Goal: Check status: Check status

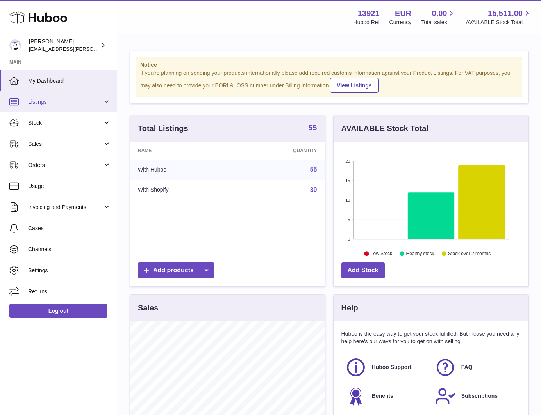
scroll to position [122, 194]
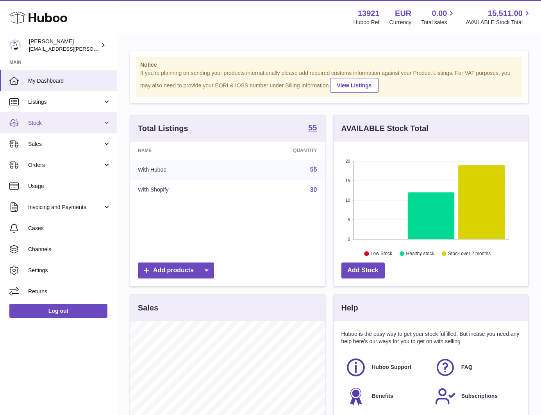
click at [45, 123] on span "Stock" at bounding box center [65, 122] width 75 height 7
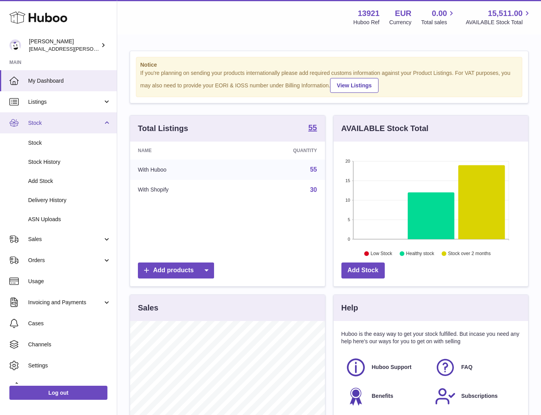
click at [45, 123] on span "Stock" at bounding box center [65, 122] width 75 height 7
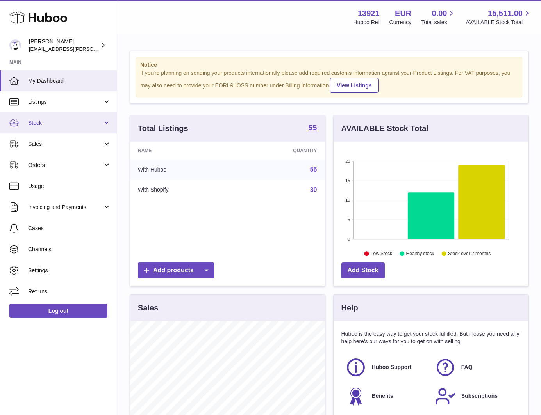
click at [45, 123] on span "Stock" at bounding box center [65, 122] width 75 height 7
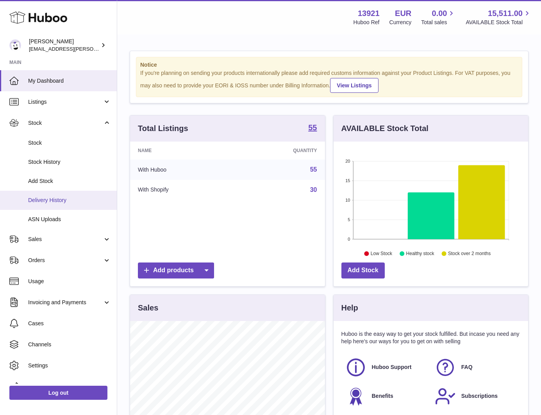
click at [43, 197] on span "Delivery History" at bounding box center [69, 200] width 83 height 7
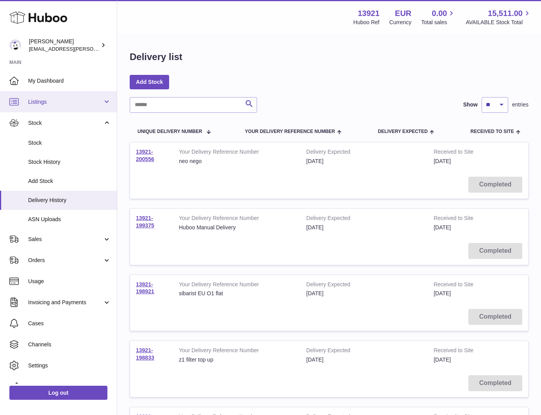
click at [58, 109] on link "Listings" at bounding box center [58, 101] width 117 height 21
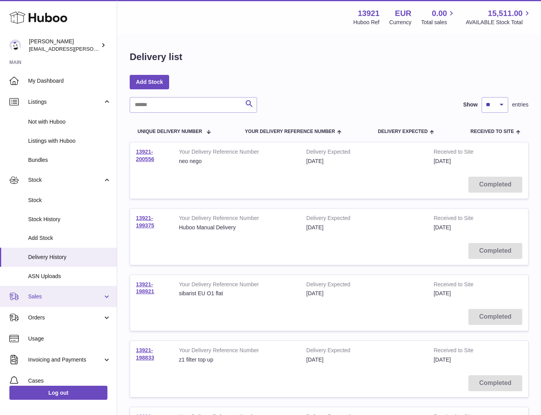
click at [38, 295] on span "Sales" at bounding box center [65, 296] width 75 height 7
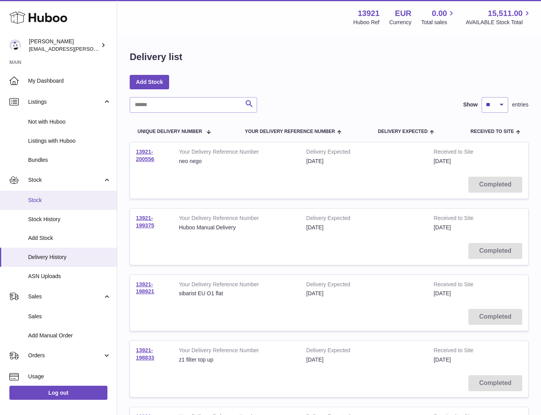
click at [46, 201] on span "Stock" at bounding box center [69, 200] width 83 height 7
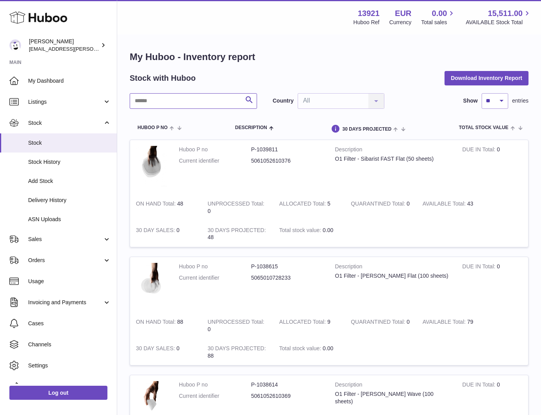
click at [149, 106] on input "text" at bounding box center [193, 101] width 127 height 16
type input "**********"
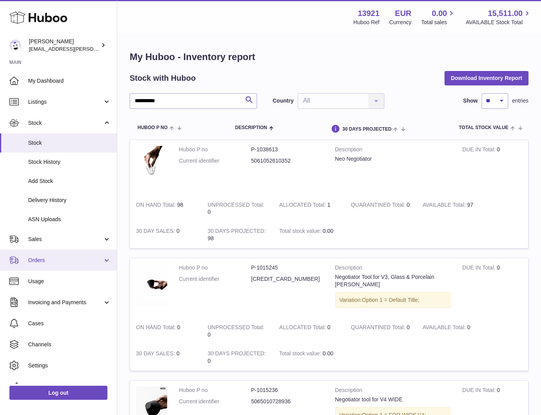
click at [59, 255] on link "Orders" at bounding box center [58, 260] width 117 height 21
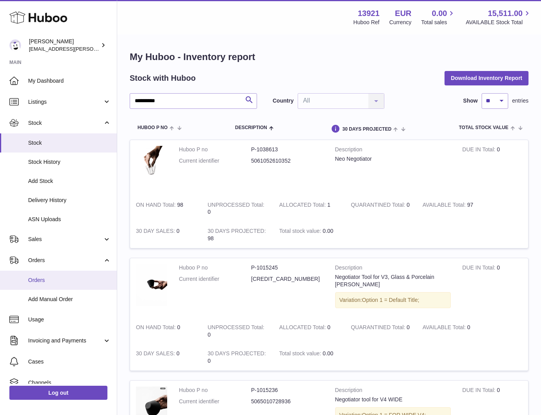
click at [50, 280] on span "Orders" at bounding box center [69, 280] width 83 height 7
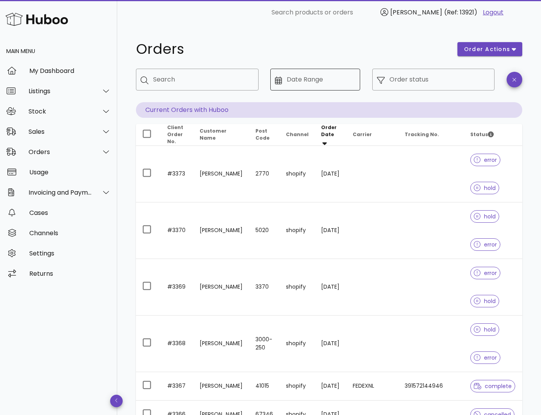
click at [300, 87] on div "Date Range" at bounding box center [321, 80] width 69 height 22
click at [278, 84] on icon at bounding box center [278, 81] width 7 height 8
click at [278, 80] on icon at bounding box center [278, 81] width 7 height 8
click at [298, 78] on input "Date Range" at bounding box center [321, 79] width 69 height 12
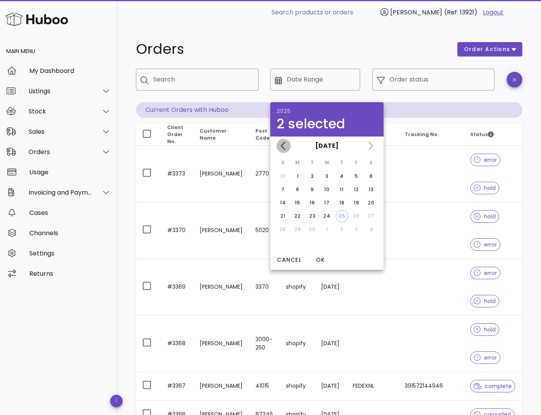
click at [282, 144] on icon "Previous month" at bounding box center [283, 145] width 9 height 9
click at [282, 144] on div "June 2025" at bounding box center [326, 146] width 113 height 19
click at [340, 219] on div "26" at bounding box center [341, 216] width 12 height 7
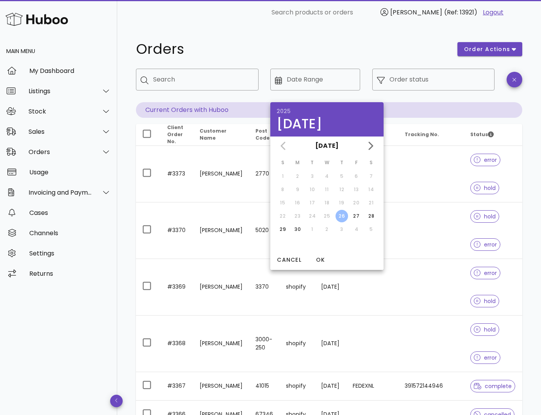
click at [282, 146] on div "June 2025" at bounding box center [326, 146] width 113 height 19
click at [284, 200] on td "15" at bounding box center [283, 203] width 14 height 12
click at [285, 184] on td "8" at bounding box center [283, 190] width 14 height 12
click at [320, 53] on h1 "Orders" at bounding box center [292, 49] width 312 height 14
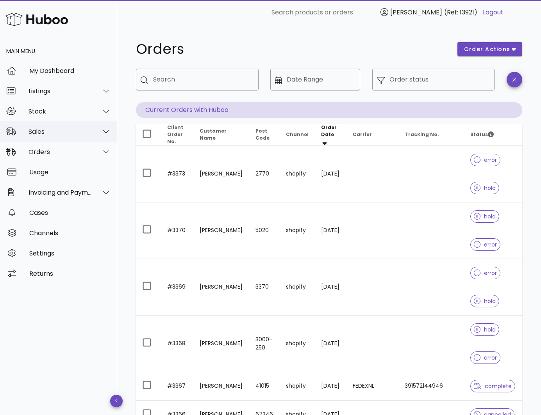
click at [58, 126] on div "Sales" at bounding box center [58, 131] width 117 height 20
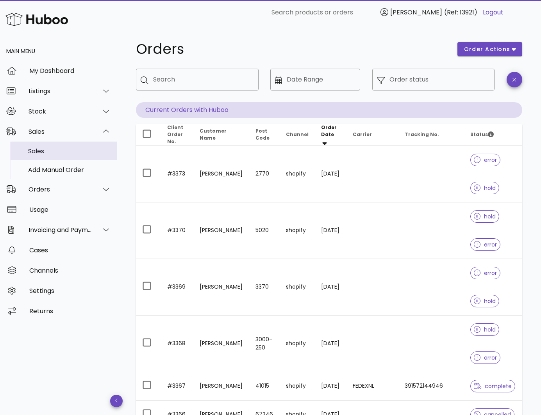
click at [57, 149] on div "Sales" at bounding box center [69, 151] width 83 height 7
